Goal: Task Accomplishment & Management: Use online tool/utility

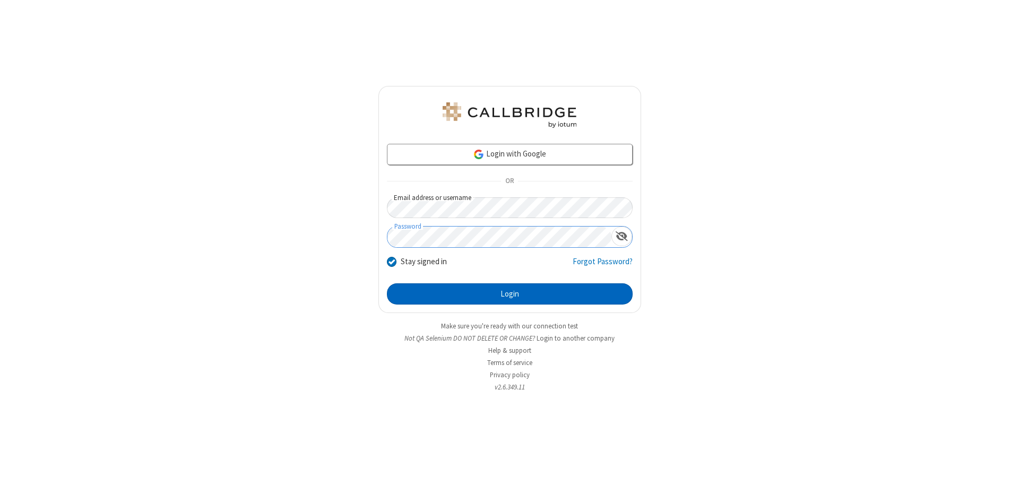
click at [509, 294] on button "Login" at bounding box center [510, 293] width 246 height 21
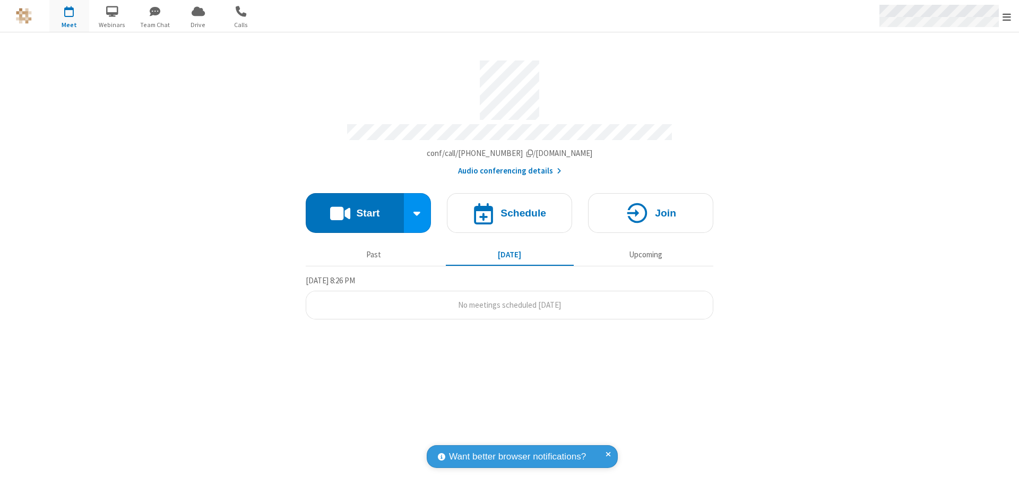
click at [1006, 16] on span "Open menu" at bounding box center [1006, 17] width 8 height 11
click at [198, 24] on span "Drive" at bounding box center [198, 25] width 40 height 10
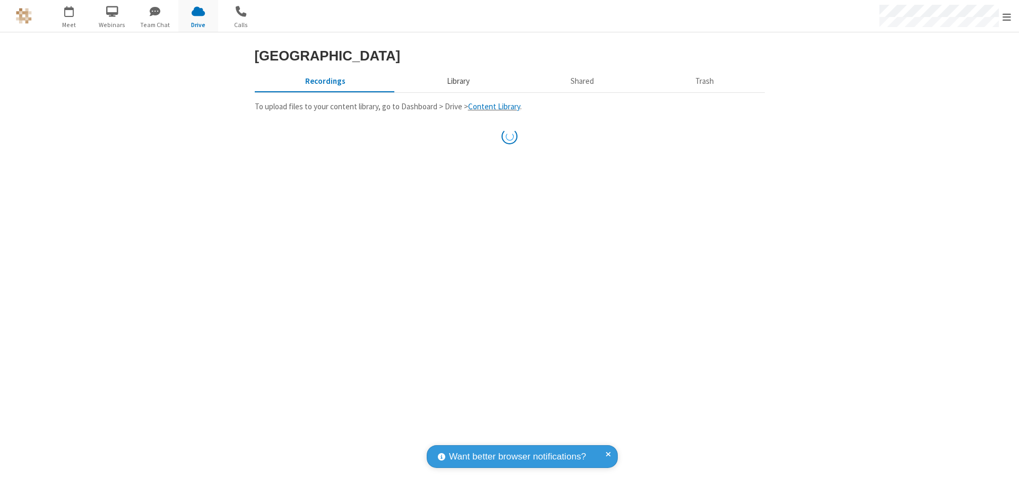
click at [456, 91] on button "Library" at bounding box center [458, 81] width 124 height 20
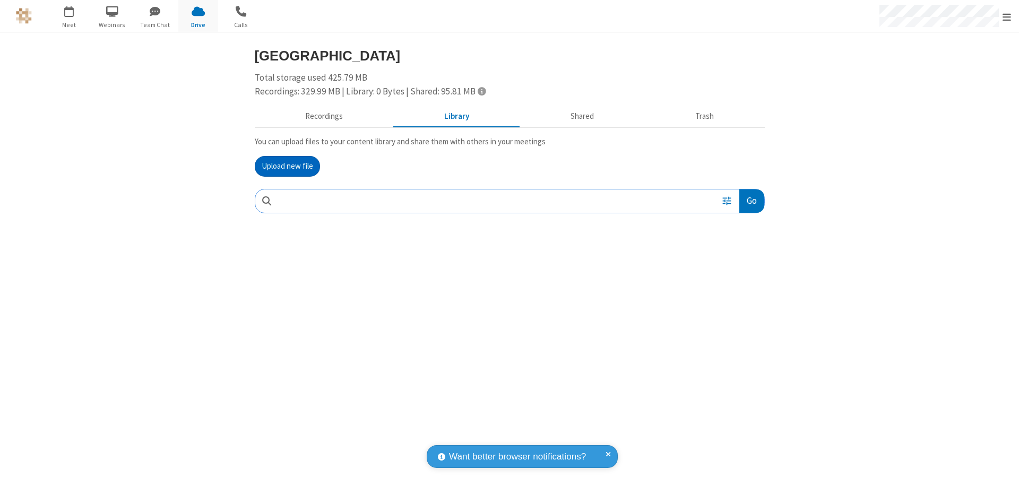
click at [287, 166] on button "Upload new file" at bounding box center [287, 166] width 65 height 21
